Goal: Find specific page/section: Find specific page/section

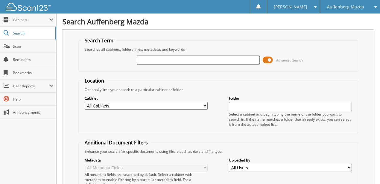
click at [151, 60] on input "text" at bounding box center [198, 59] width 123 height 9
type input "KM063342"
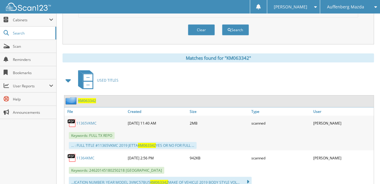
scroll to position [235, 0]
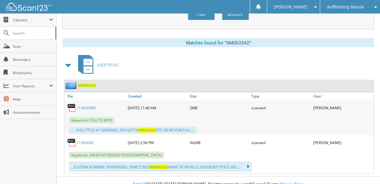
click at [86, 140] on link "11364KMC" at bounding box center [85, 142] width 18 height 5
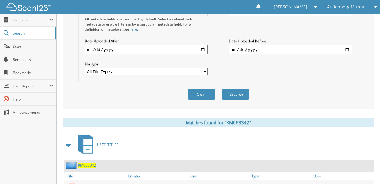
drag, startPoint x: 206, startPoint y: 89, endPoint x: 204, endPoint y: 86, distance: 3.8
click at [206, 89] on button "Clear" at bounding box center [201, 94] width 27 height 11
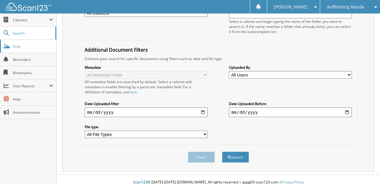
click at [25, 48] on link "Scan" at bounding box center [28, 46] width 56 height 13
